Goal: Information Seeking & Learning: Stay updated

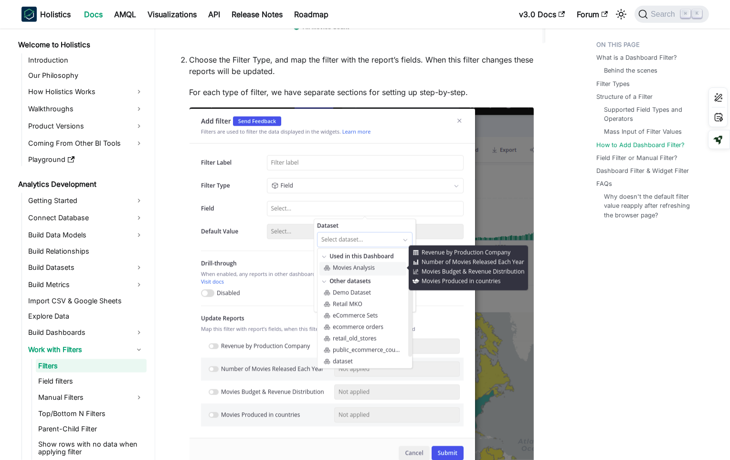
scroll to position [2660, 0]
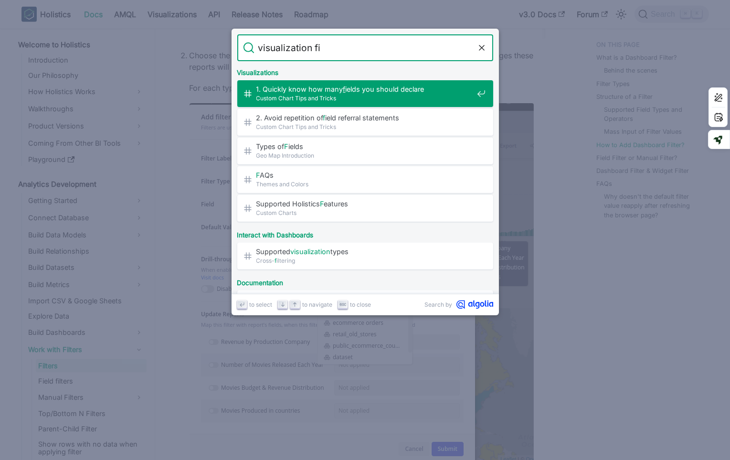
type input "visualization fil"
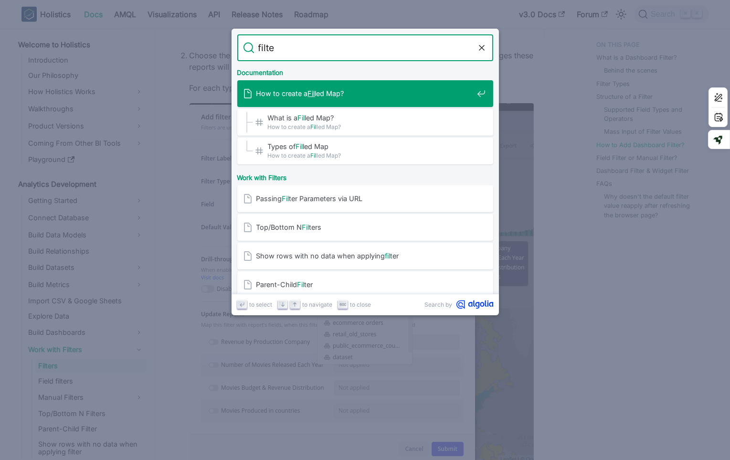
type input "filter"
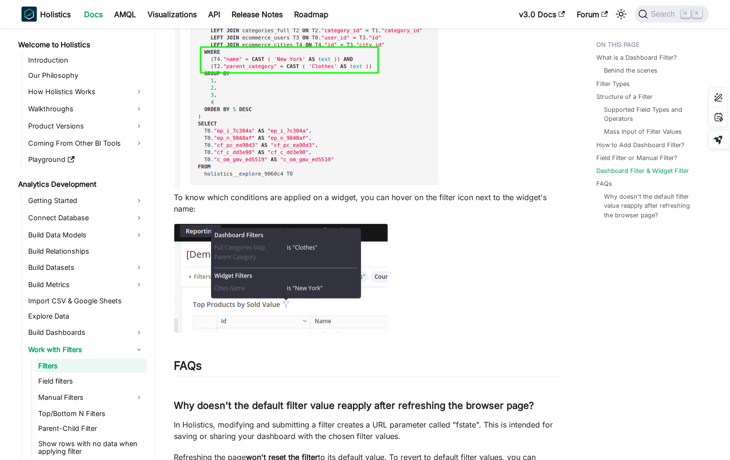
scroll to position [3603, 0]
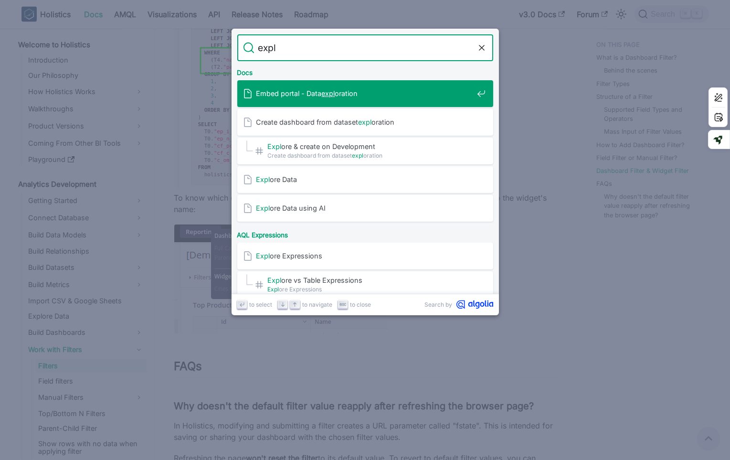
type input "explo"
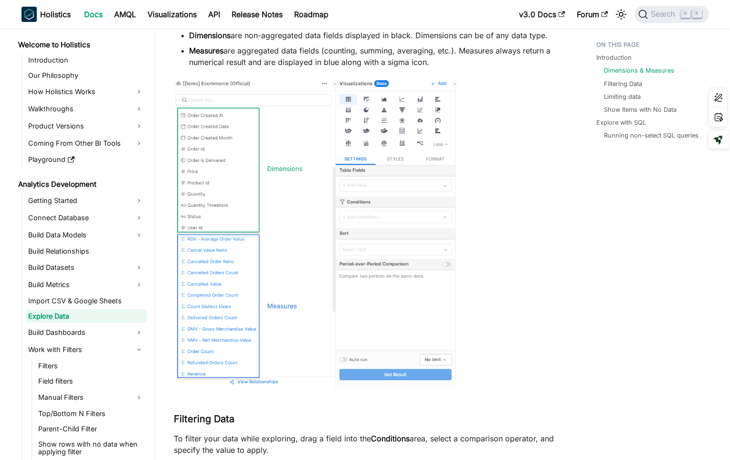
scroll to position [740, 0]
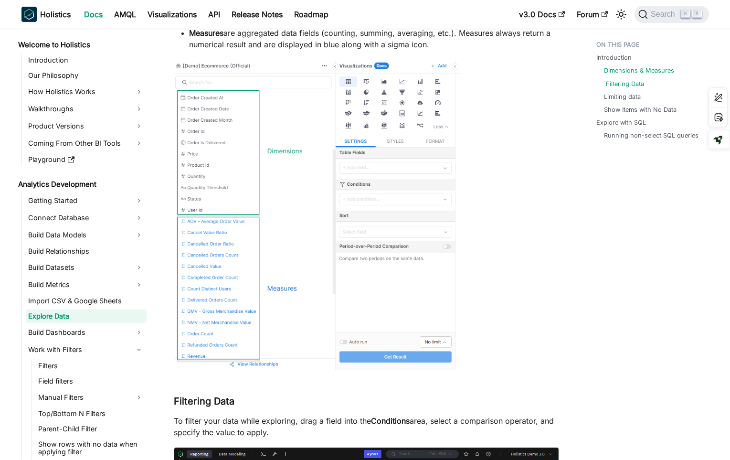
click at [618, 82] on link "Filtering Data" at bounding box center [625, 83] width 38 height 9
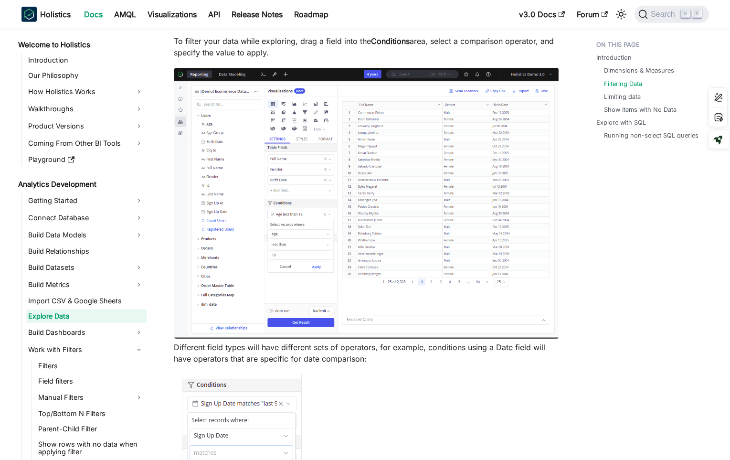
scroll to position [1121, 0]
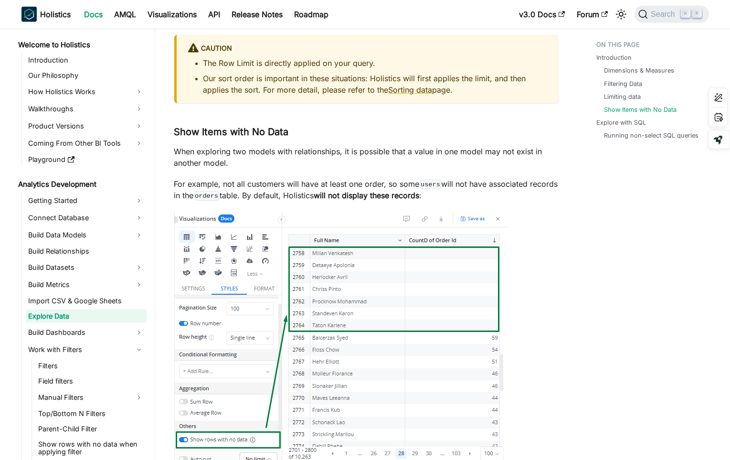
scroll to position [2101, 0]
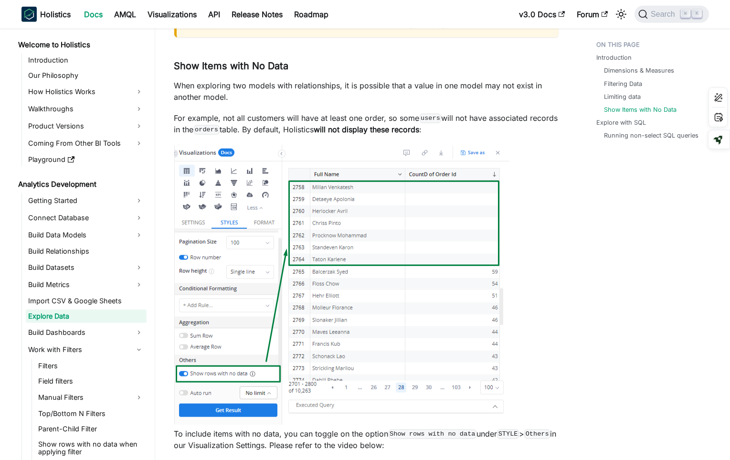
scroll to position [2183, 0]
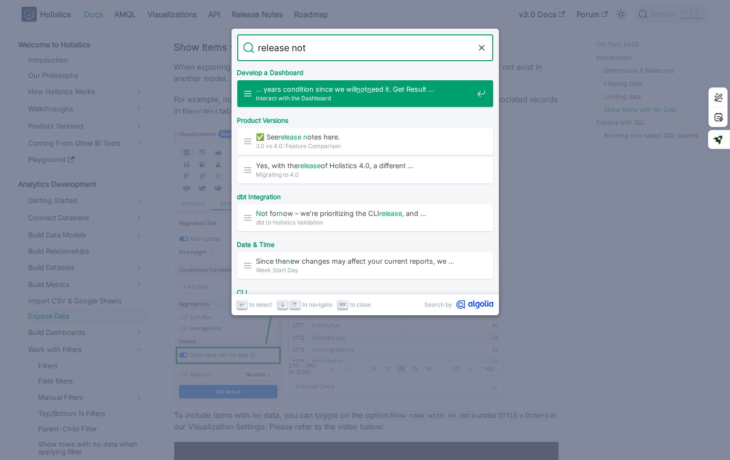
type input "release note"
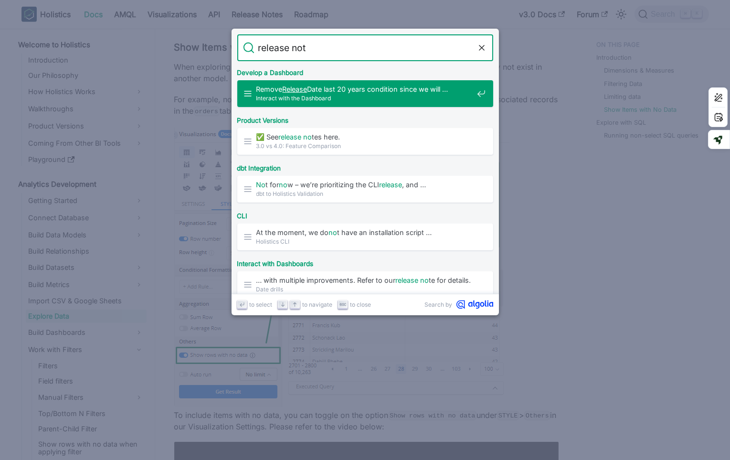
type input "release note"
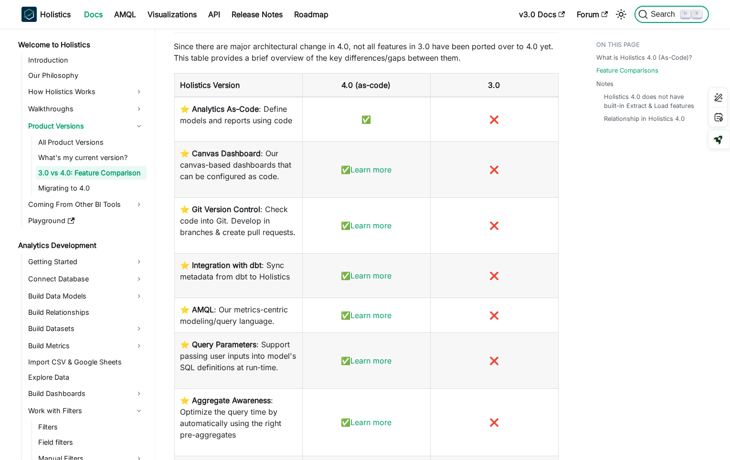
scroll to position [650, 0]
click at [258, 21] on link "Release Notes" at bounding box center [257, 14] width 63 height 15
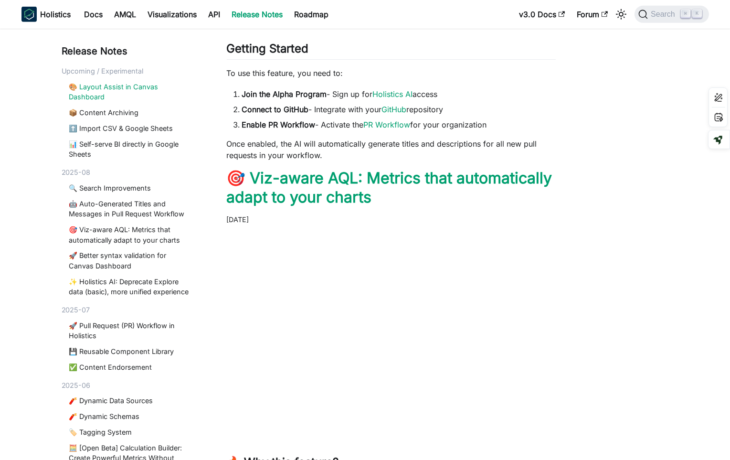
click at [125, 91] on link "🎨 Layout Assist in Canvas Dashboard" at bounding box center [130, 92] width 123 height 21
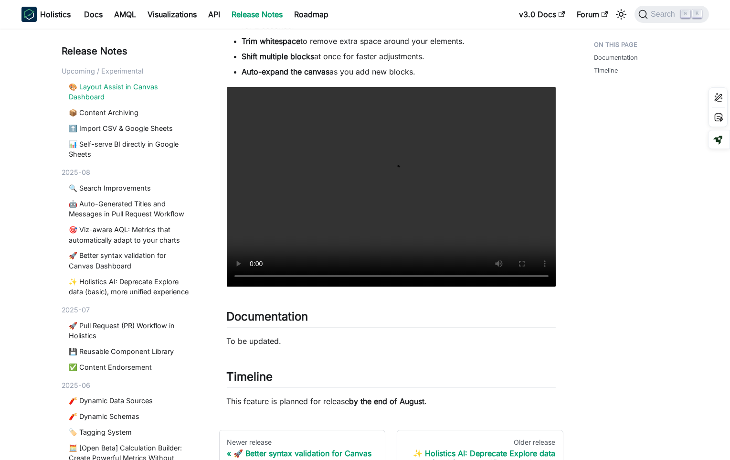
scroll to position [182, 0]
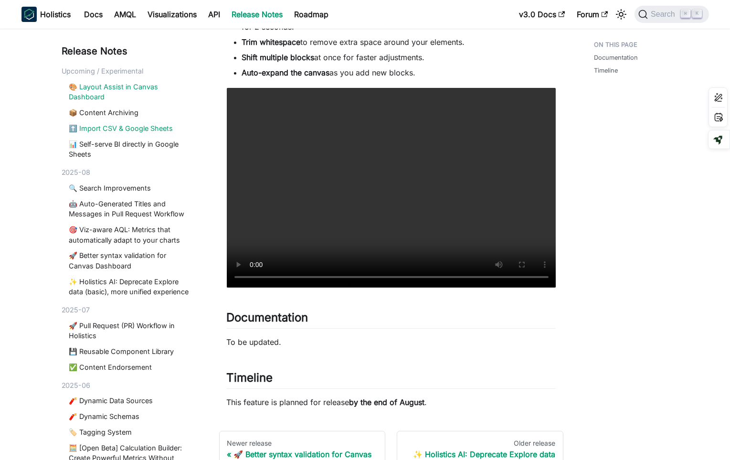
click at [125, 128] on link "⬆️ Import CSV & Google Sheets" at bounding box center [130, 128] width 123 height 10
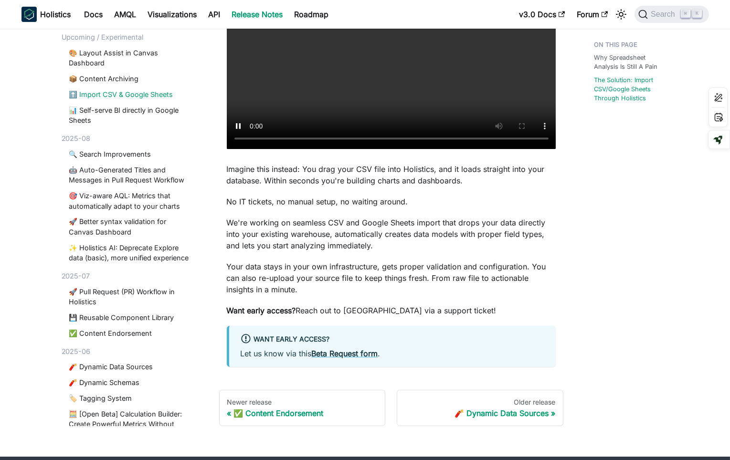
scroll to position [488, 0]
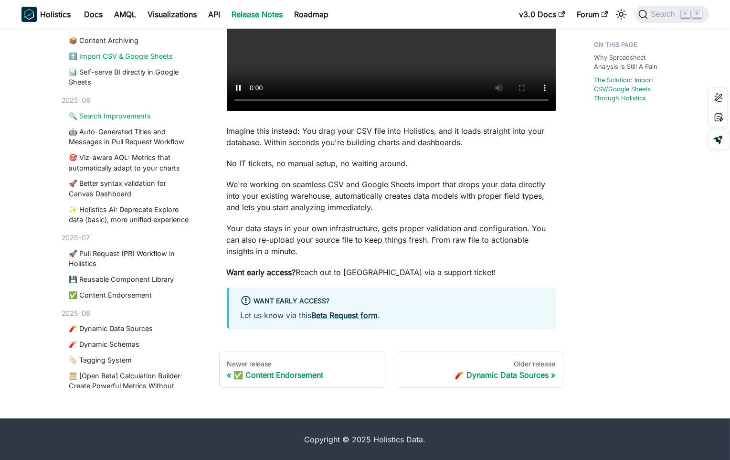
click at [127, 114] on link "🔍 Search Improvements" at bounding box center [130, 116] width 123 height 10
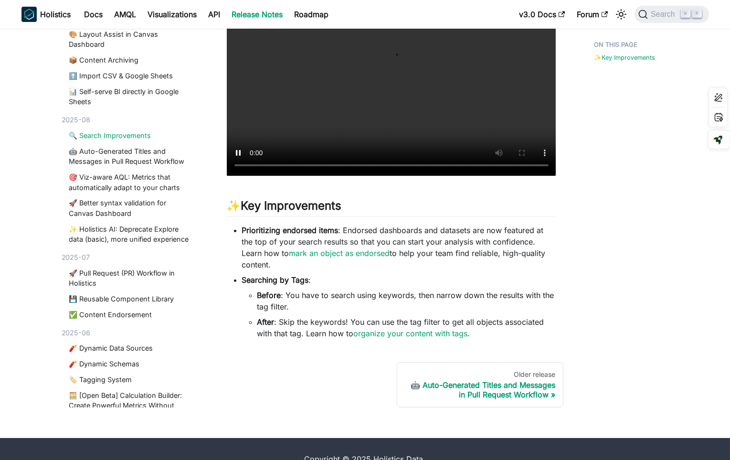
scroll to position [167, 0]
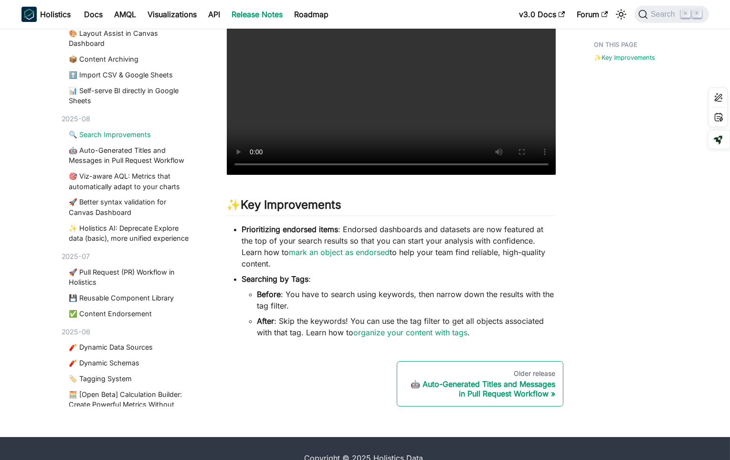
click at [516, 380] on div "🤖 Auto-Generated Titles and Messages in Pull Request Workflow" at bounding box center [480, 388] width 150 height 19
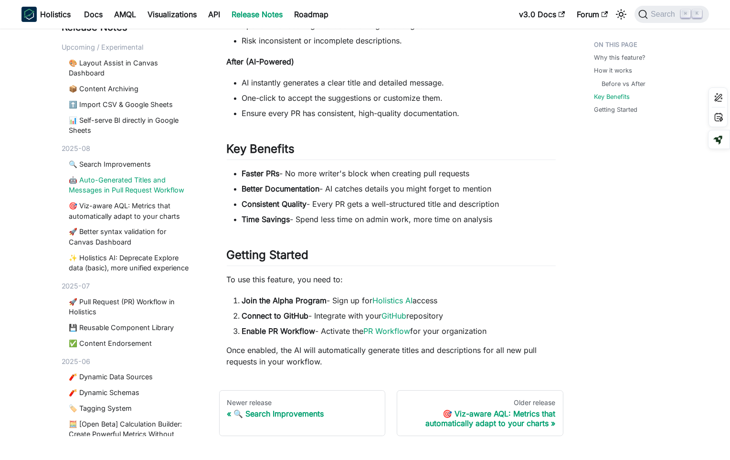
scroll to position [615, 0]
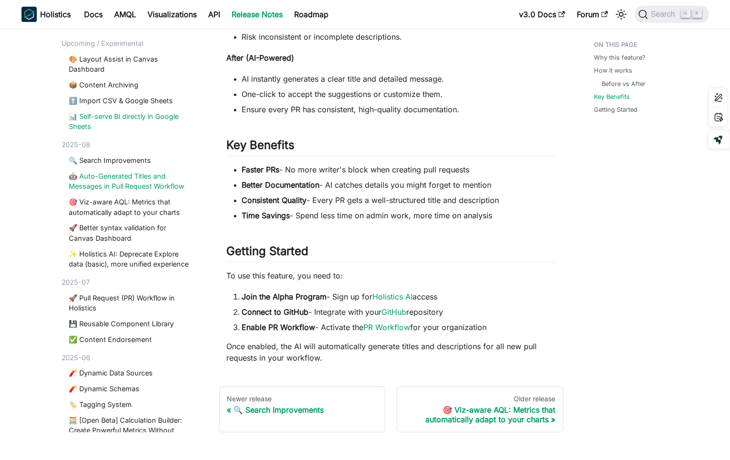
click at [126, 115] on link "📊 Self-serve BI directly in Google Sheets" at bounding box center [130, 121] width 123 height 21
